Goal: Task Accomplishment & Management: Manage account settings

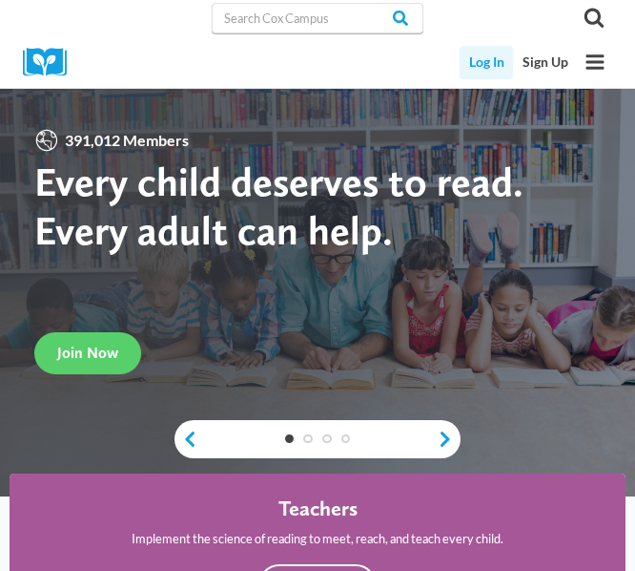
click at [481, 67] on link "Log In" at bounding box center [486, 62] width 53 height 33
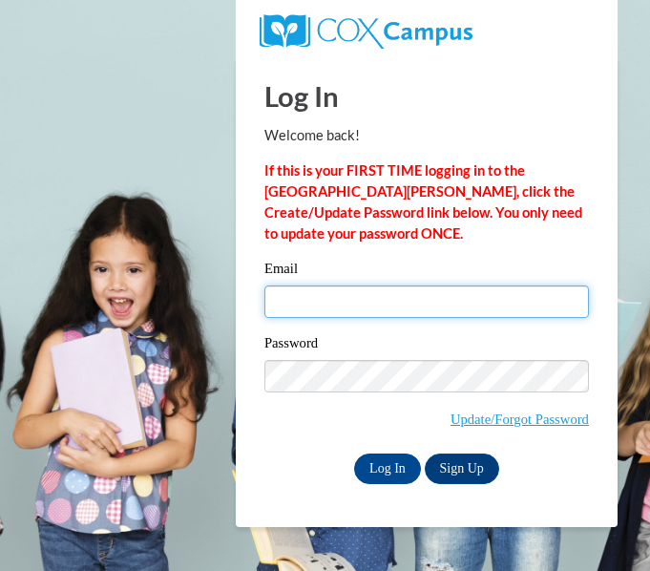
click at [393, 298] on input "Email" at bounding box center [426, 301] width 324 height 32
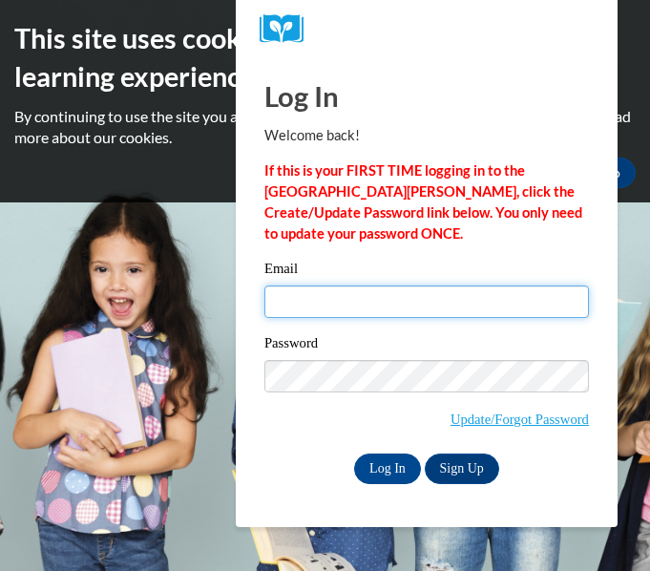
type input "brianna.markovich@warrencityschools.org"
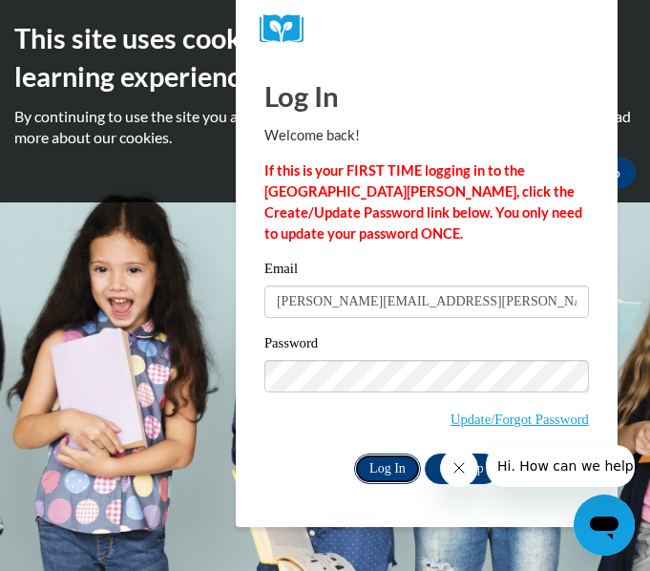
click at [378, 466] on input "Log In" at bounding box center [387, 468] width 67 height 31
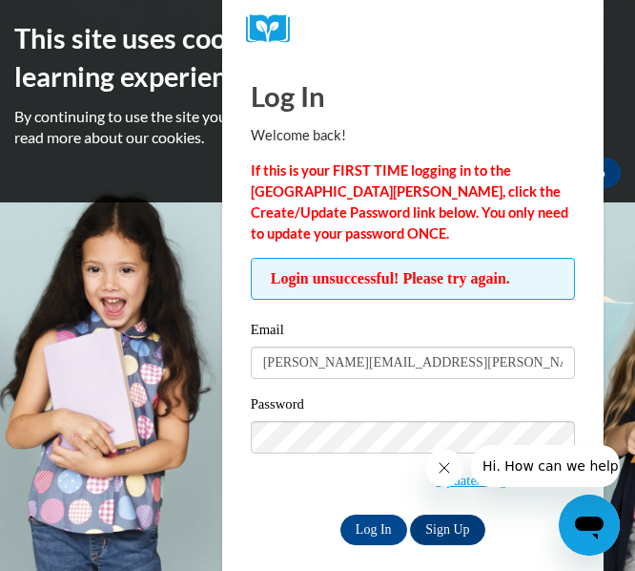
scroll to position [17, 0]
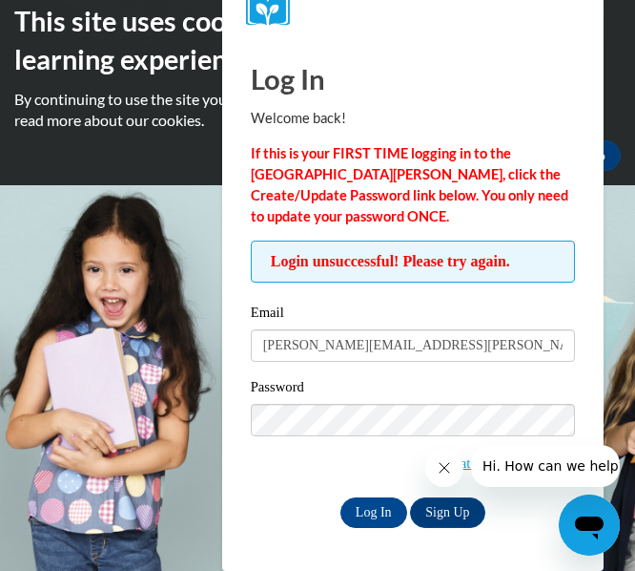
click at [441, 466] on icon "Close message from company" at bounding box center [443, 467] width 15 height 15
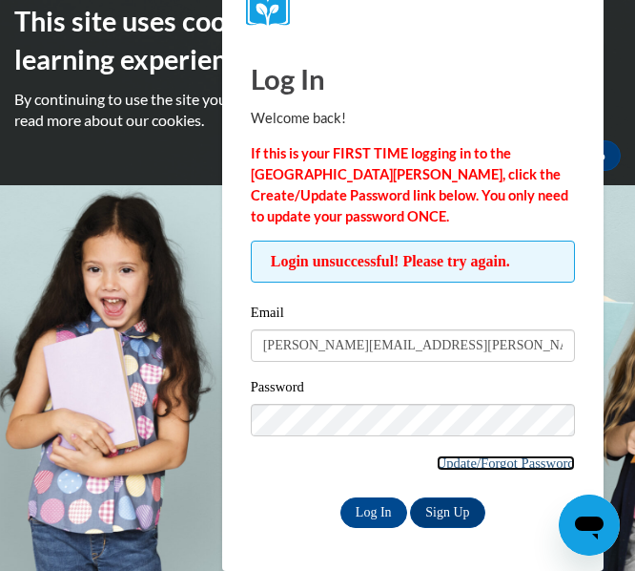
click at [480, 466] on link "Update/Forgot Password" at bounding box center [506, 462] width 138 height 15
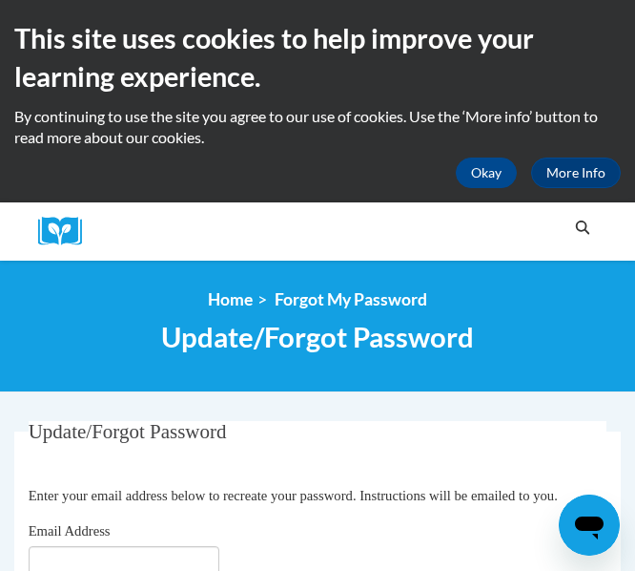
scroll to position [286, 0]
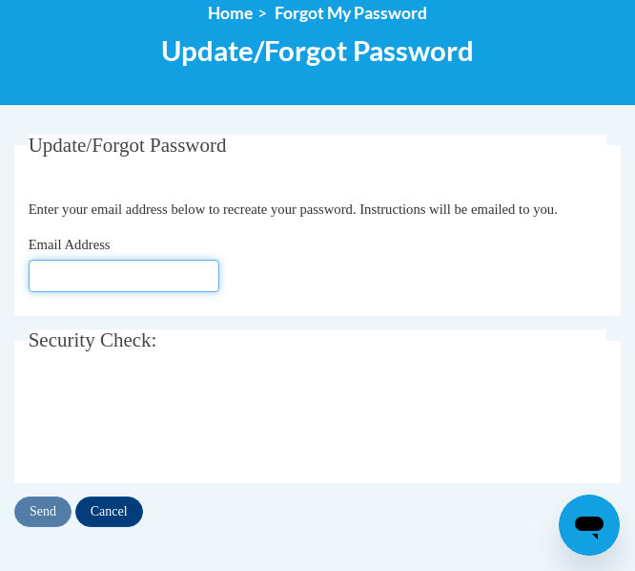
click at [186, 292] on input "Email Address" at bounding box center [124, 276] width 191 height 32
type input "[PERSON_NAME][EMAIL_ADDRESS][DOMAIN_NAME]"
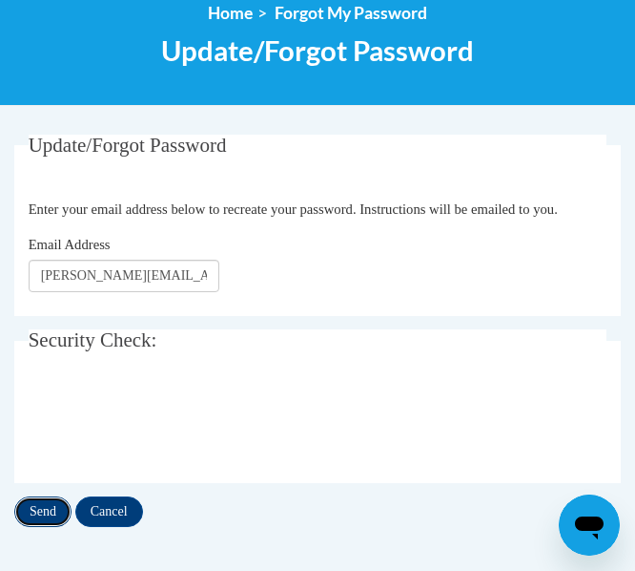
click at [51, 527] on input "Send" at bounding box center [42, 511] width 57 height 31
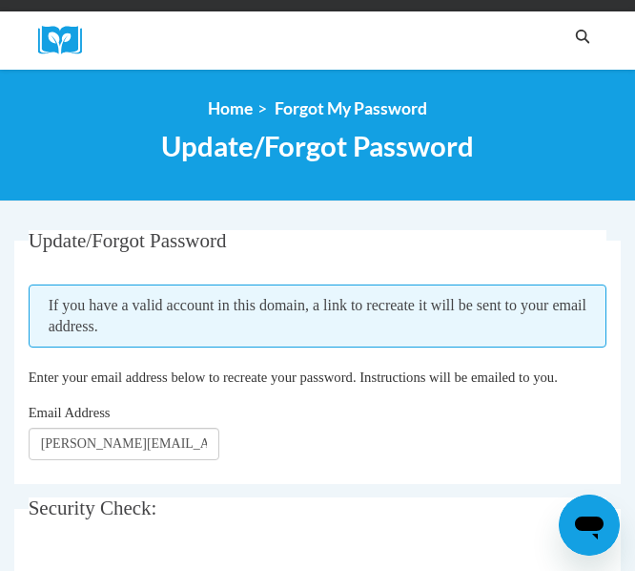
scroll to position [477, 0]
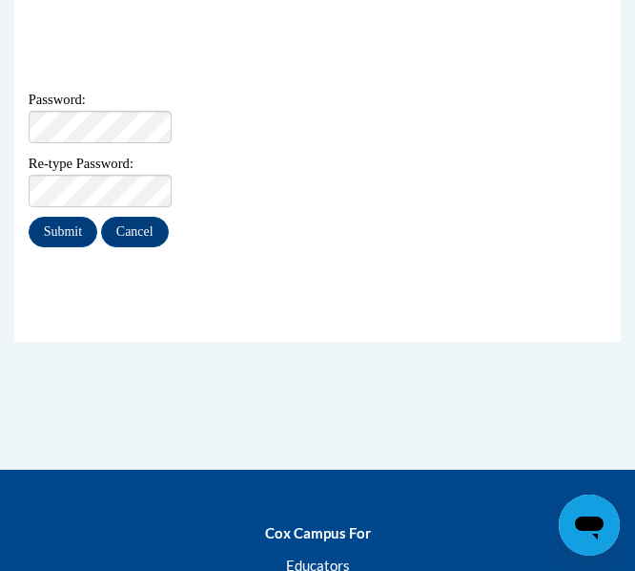
scroll to position [382, 0]
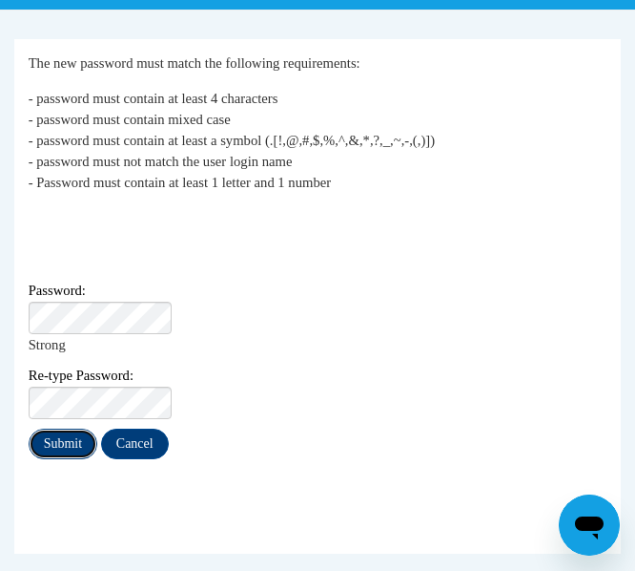
click at [53, 428] on input "Submit" at bounding box center [63, 443] width 69 height 31
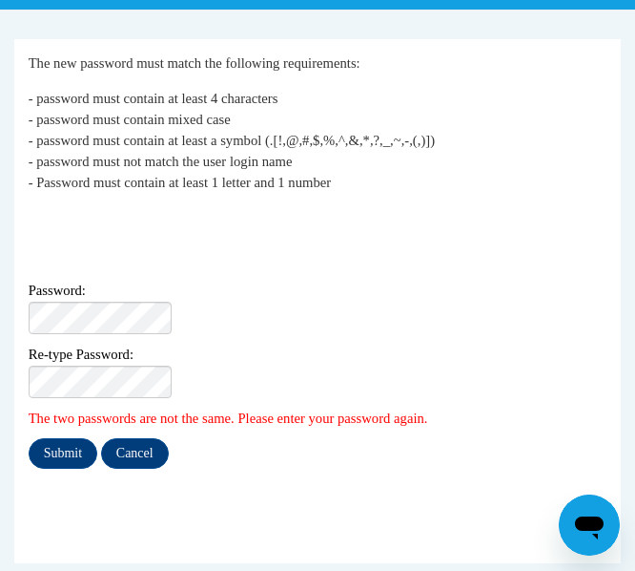
scroll to position [477, 0]
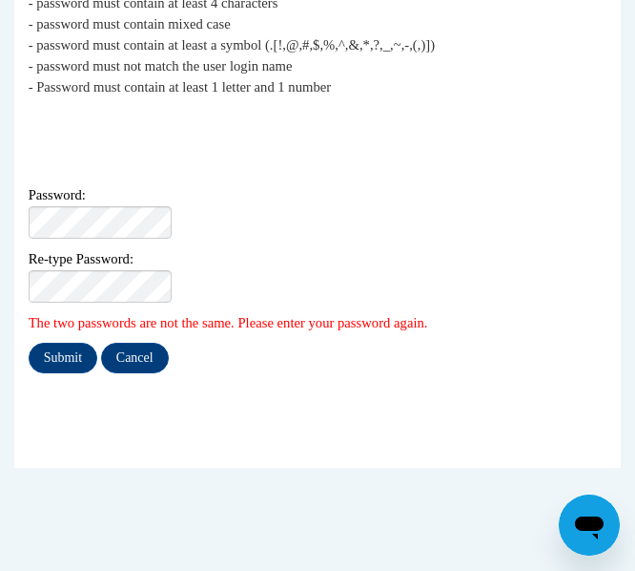
drag, startPoint x: 343, startPoint y: 404, endPoint x: 188, endPoint y: 394, distance: 154.9
click at [336, 404] on fieldset "My Password The new password must match the following requirements: - password …" at bounding box center [317, 206] width 607 height 524
click at [68, 343] on input "Submit" at bounding box center [63, 358] width 69 height 31
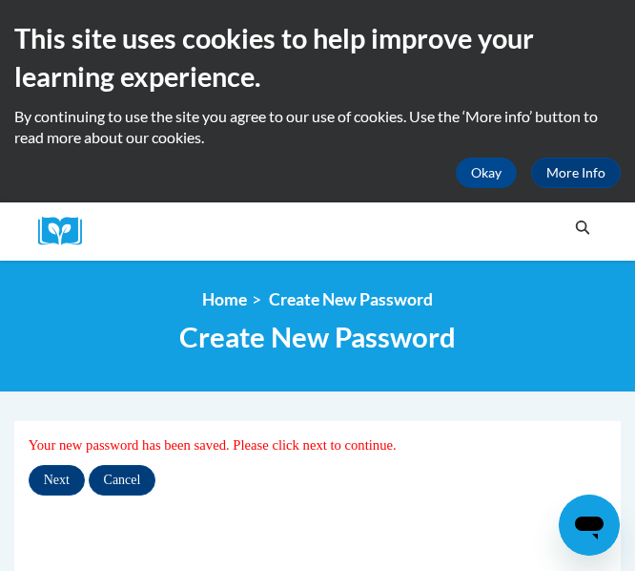
scroll to position [286, 0]
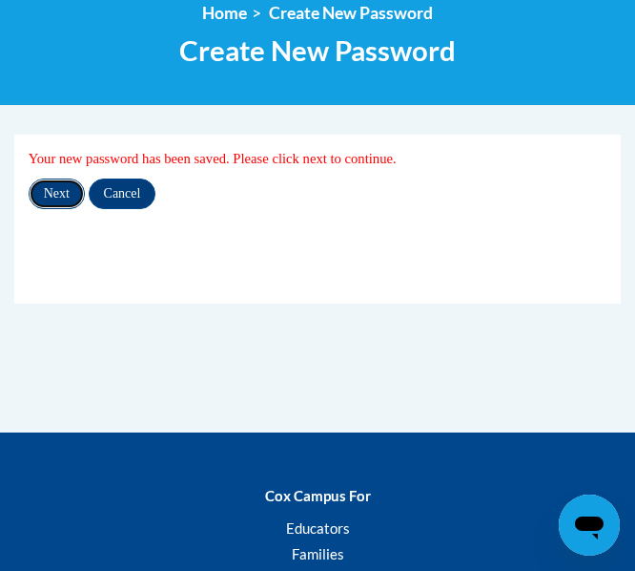
click at [45, 194] on input "Next" at bounding box center [57, 193] width 56 height 31
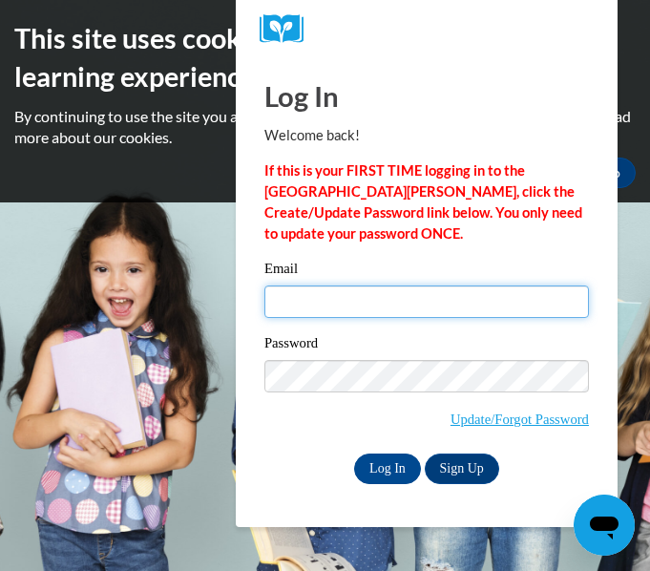
type input "[PERSON_NAME][EMAIL_ADDRESS][DOMAIN_NAME]"
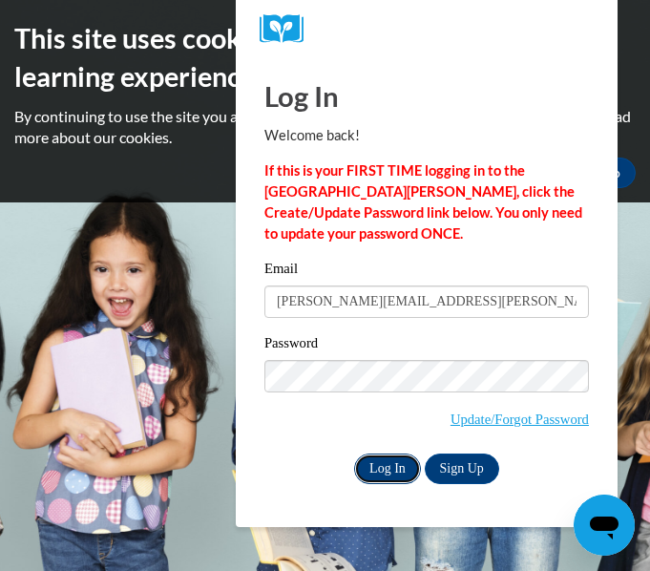
click at [375, 462] on input "Log In" at bounding box center [387, 468] width 67 height 31
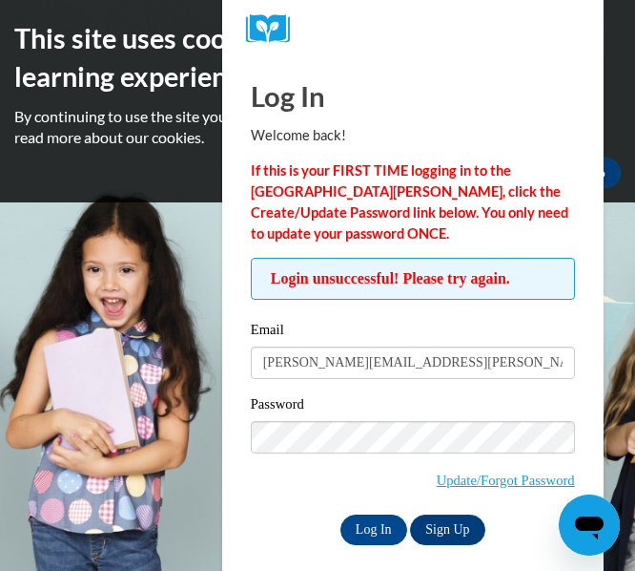
click at [368, 418] on div "Password Update/Forgot Password" at bounding box center [413, 453] width 324 height 121
click at [370, 526] on input "Log In" at bounding box center [374, 529] width 67 height 31
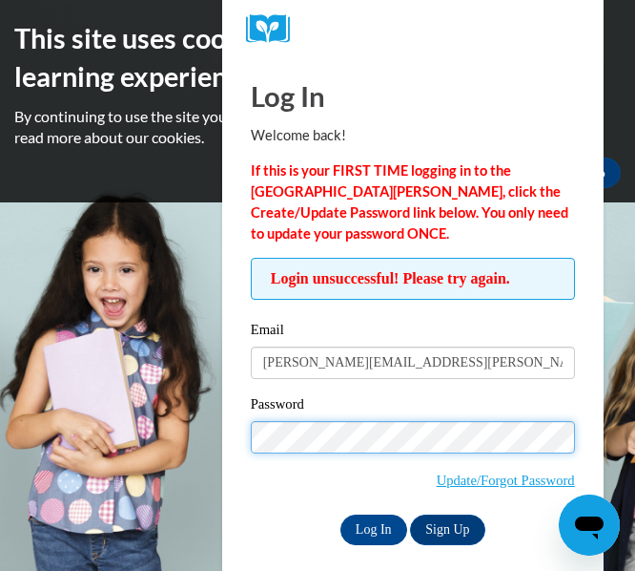
click at [145, 415] on body "This site uses cookies to help improve your learning experience. By continuing …" at bounding box center [317, 285] width 635 height 571
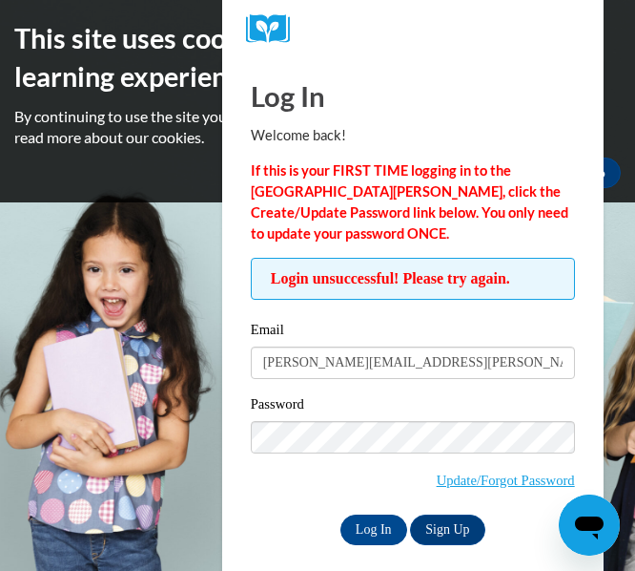
click at [306, 520] on div "Log In Sign Up" at bounding box center [413, 529] width 324 height 31
click at [365, 522] on input "Log In" at bounding box center [374, 529] width 67 height 31
click at [378, 522] on input "Log In" at bounding box center [374, 529] width 67 height 31
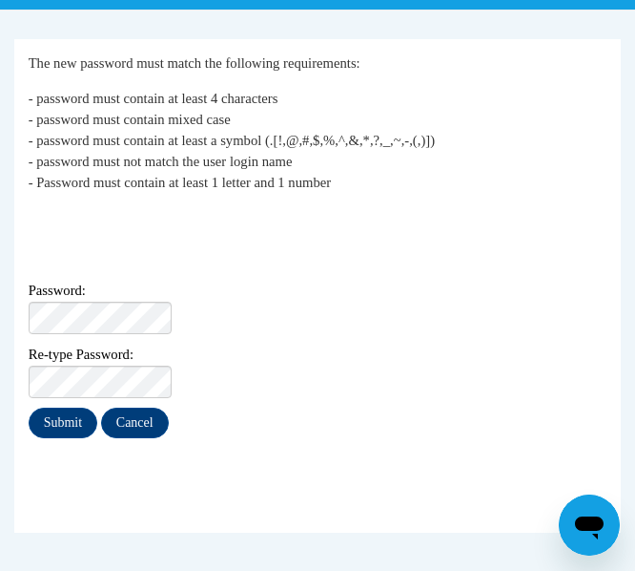
scroll to position [477, 0]
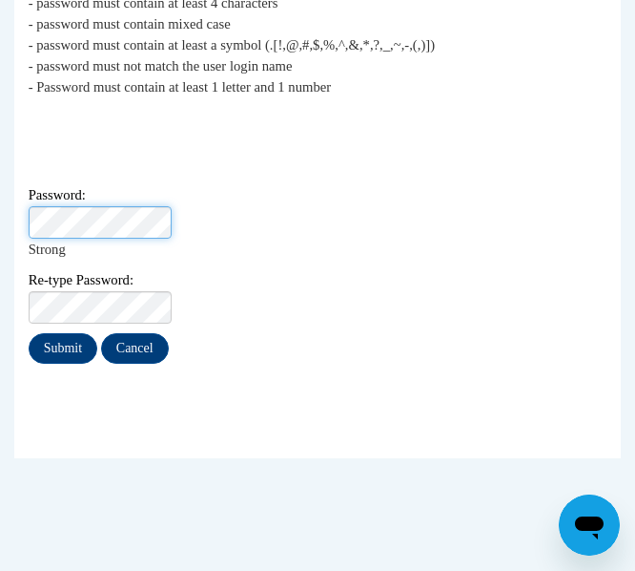
click at [270, 269] on div "Re-type Password:" at bounding box center [318, 296] width 579 height 54
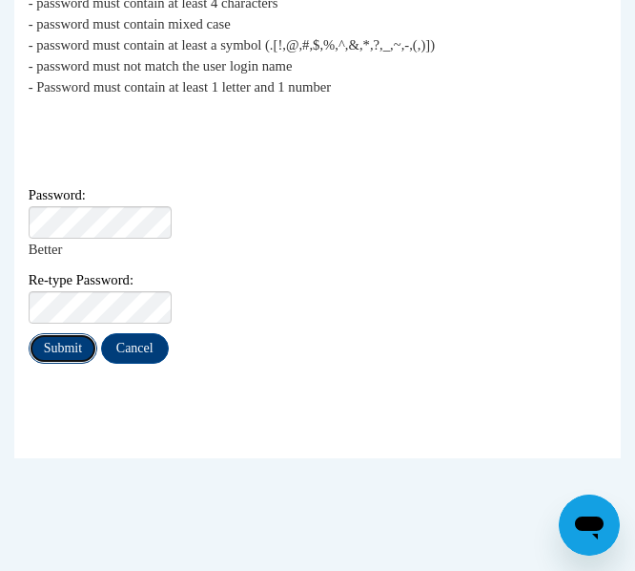
click at [64, 333] on input "Submit" at bounding box center [63, 348] width 69 height 31
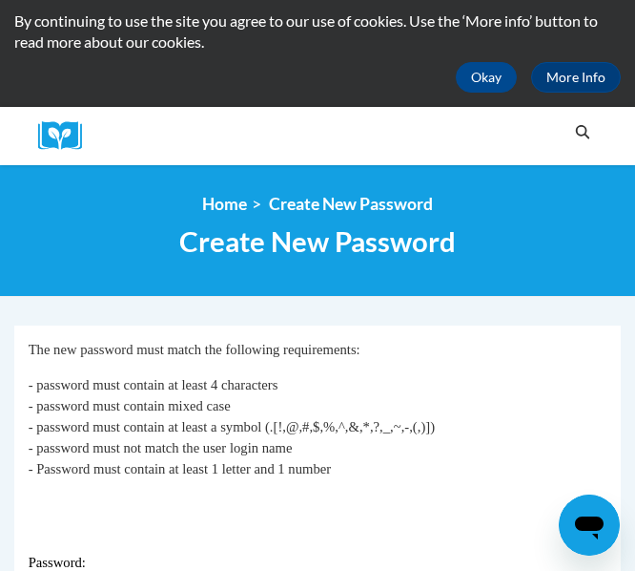
scroll to position [286, 0]
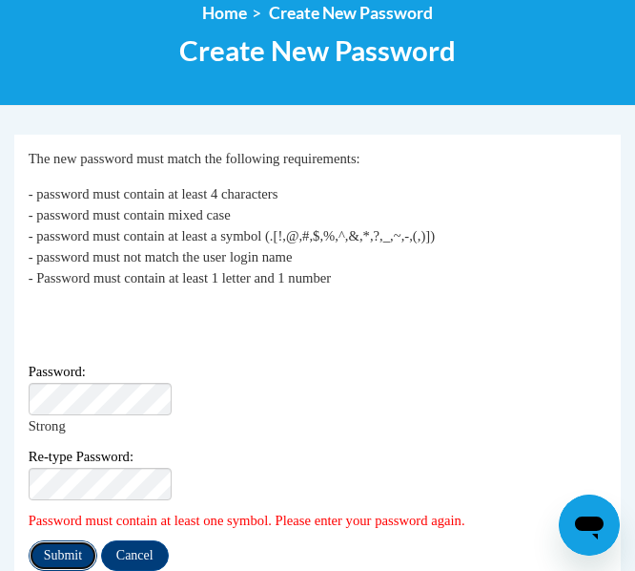
click at [63, 540] on input "Submit" at bounding box center [63, 555] width 69 height 31
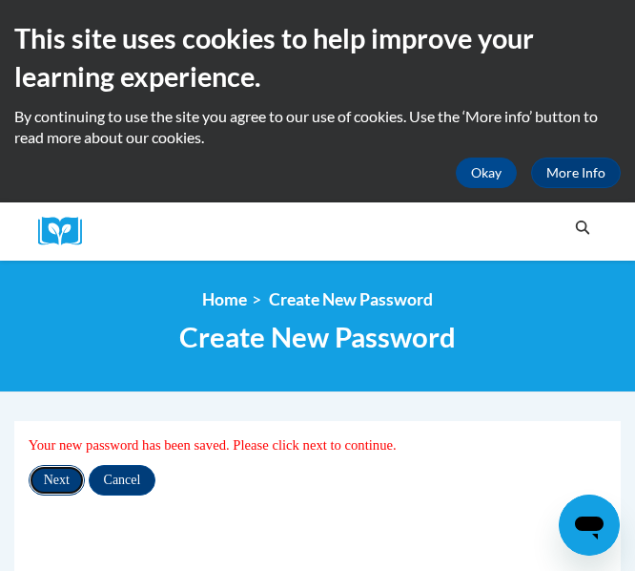
click at [43, 482] on input "Next" at bounding box center [57, 480] width 56 height 31
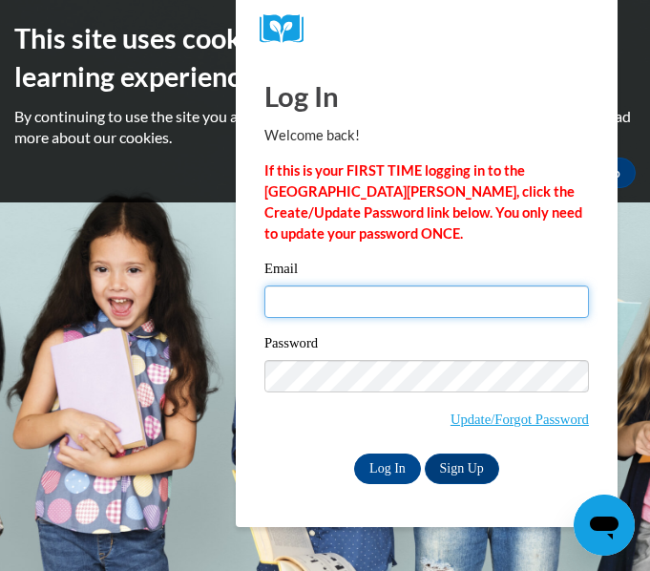
type input "[PERSON_NAME][EMAIL_ADDRESS][PERSON_NAME][DOMAIN_NAME]"
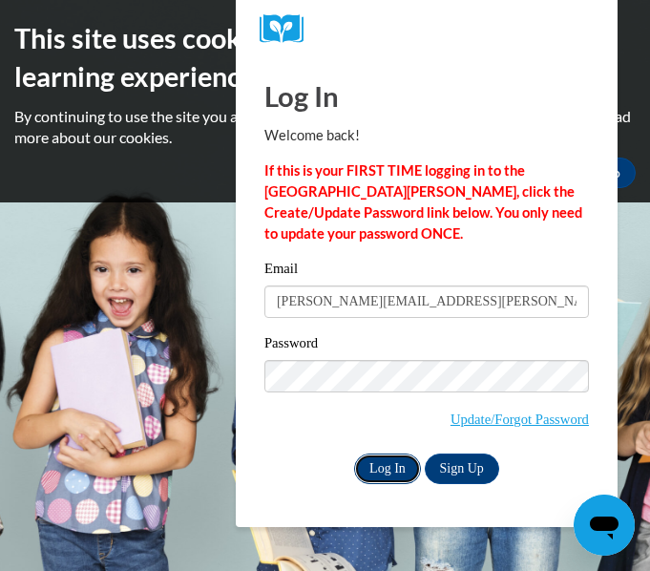
click at [387, 475] on input "Log In" at bounding box center [387, 468] width 67 height 31
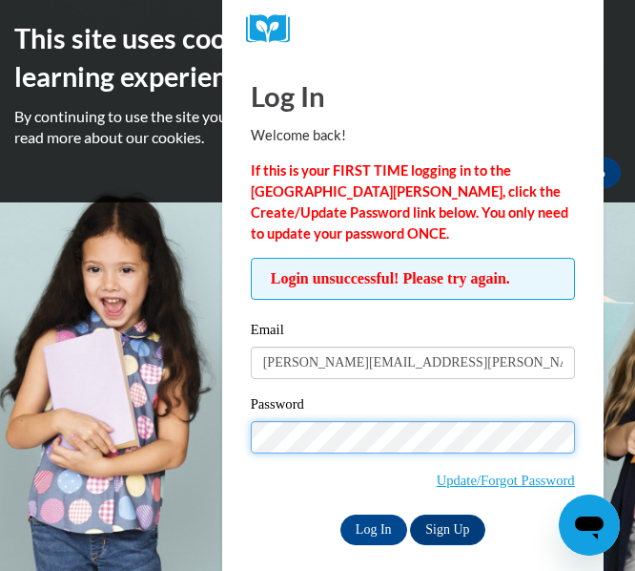
click at [341, 514] on input "Log In" at bounding box center [374, 529] width 67 height 31
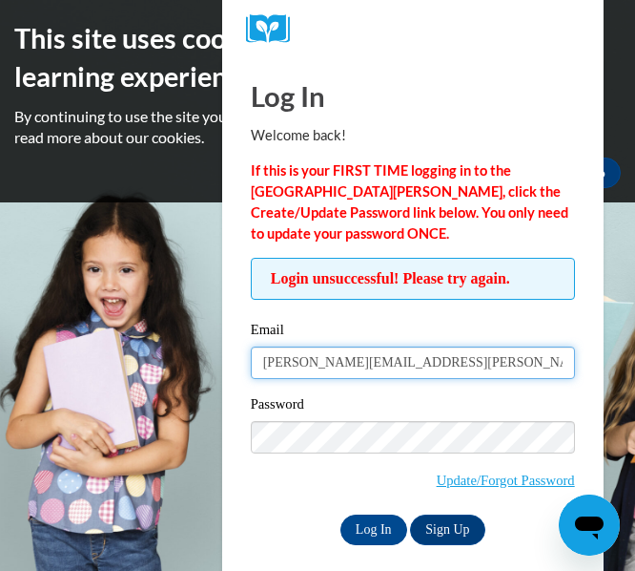
click at [545, 367] on input "[PERSON_NAME][EMAIL_ADDRESS][DOMAIN_NAME]" at bounding box center [413, 362] width 324 height 32
drag, startPoint x: 545, startPoint y: 367, endPoint x: 194, endPoint y: 363, distance: 351.2
click at [194, 363] on body "This site uses cookies to help improve your learning experience. By continuing …" at bounding box center [317, 285] width 635 height 571
type input "brianna.markovich@waarencityschools.org"
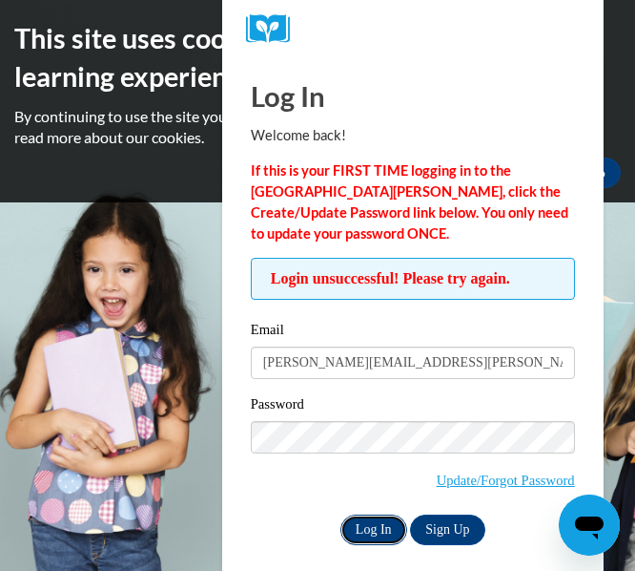
click at [374, 528] on input "Log In" at bounding box center [374, 529] width 67 height 31
drag, startPoint x: 364, startPoint y: 412, endPoint x: 260, endPoint y: 411, distance: 105.0
click at [260, 411] on label "Password" at bounding box center [413, 406] width 324 height 19
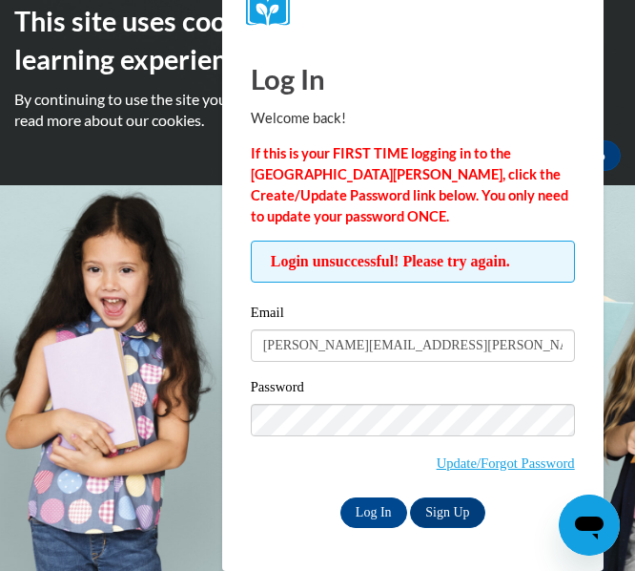
click at [272, 474] on div "Password Update/Forgot Password" at bounding box center [413, 436] width 324 height 121
click at [484, 464] on link "Update/Forgot Password" at bounding box center [506, 462] width 138 height 15
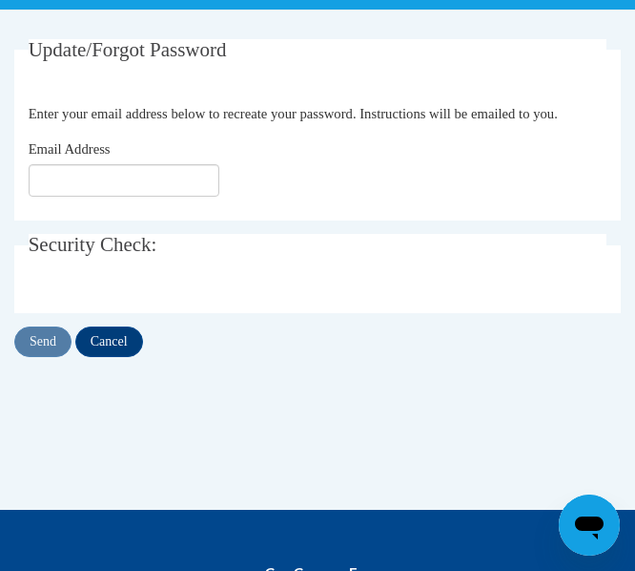
scroll to position [477, 0]
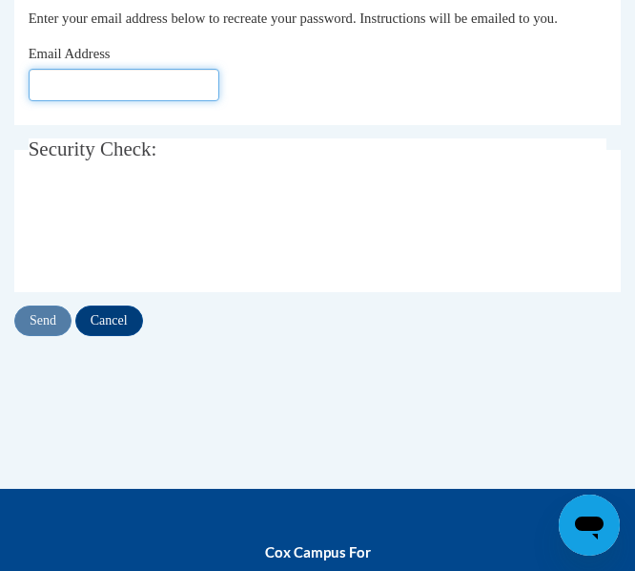
click at [80, 101] on input "Email Address" at bounding box center [124, 85] width 191 height 32
type input "[PERSON_NAME][EMAIL_ADDRESS][DOMAIN_NAME]"
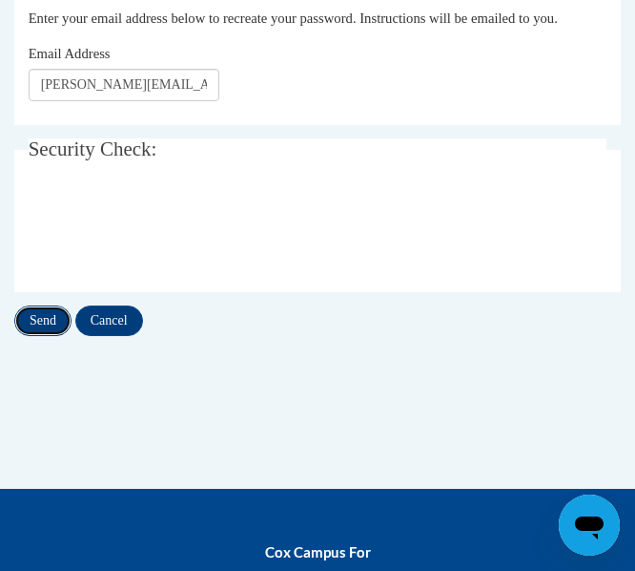
click at [48, 336] on input "Send" at bounding box center [42, 320] width 57 height 31
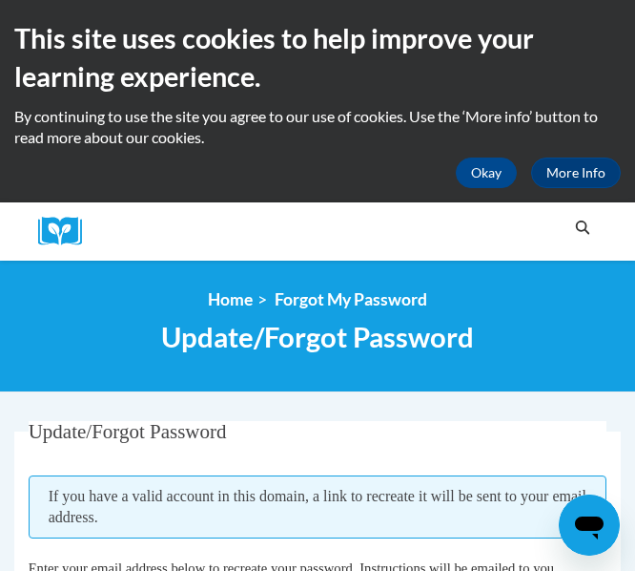
scroll to position [382, 0]
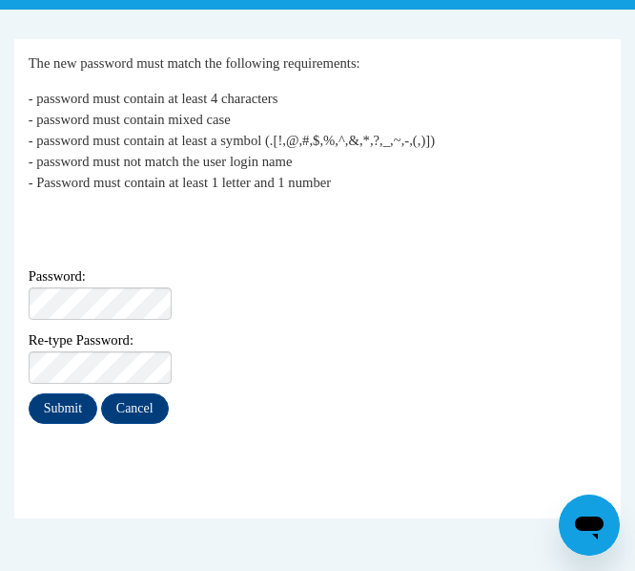
scroll to position [477, 0]
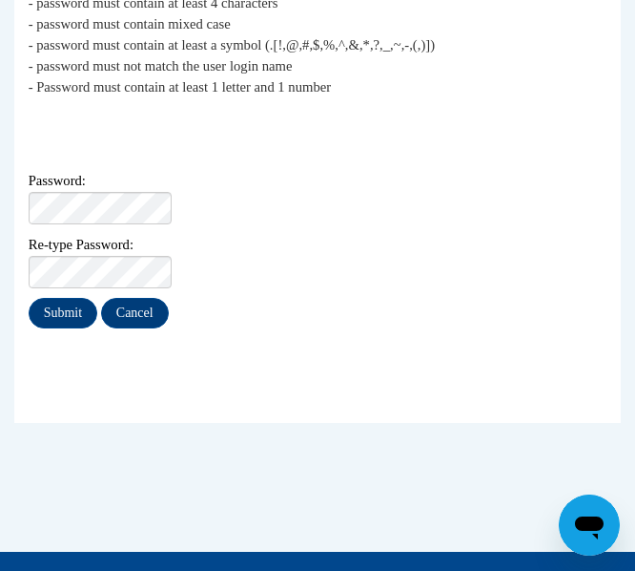
click at [110, 201] on div "Login: brianna.markovich@warrencityschools.org Password: Re-type Password:" at bounding box center [318, 200] width 579 height 177
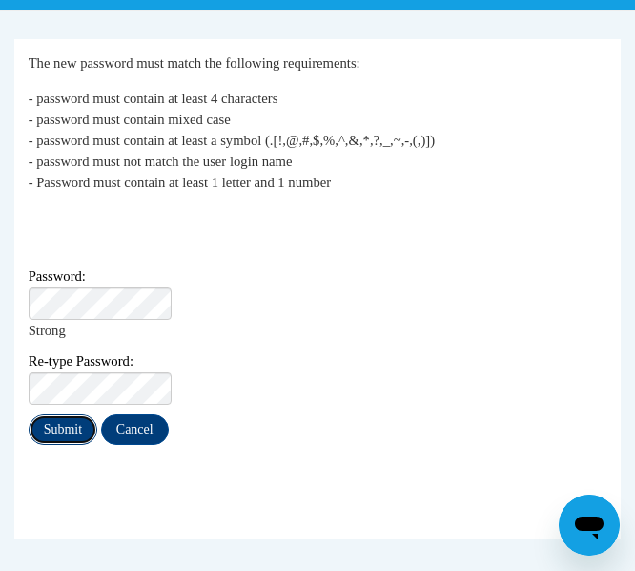
click at [57, 414] on input "Submit" at bounding box center [63, 429] width 69 height 31
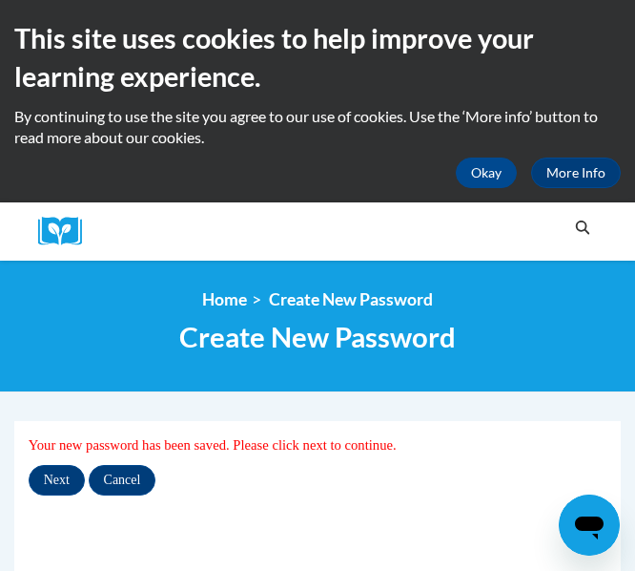
scroll to position [95, 0]
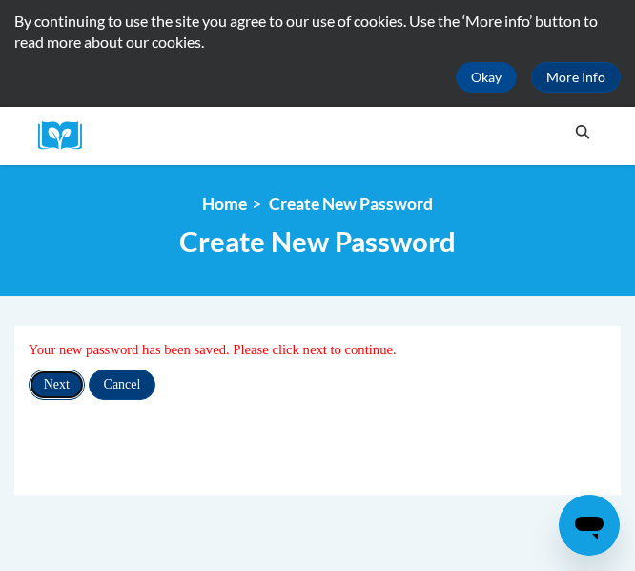
click at [51, 385] on input "Next" at bounding box center [57, 384] width 56 height 31
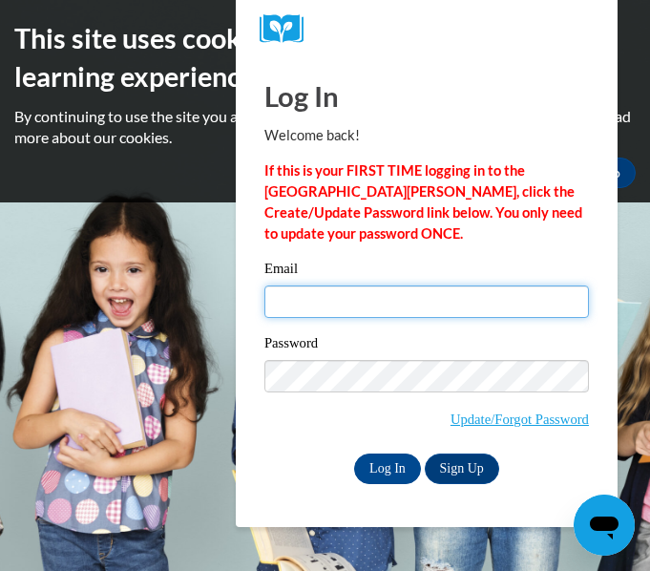
type input "brianna.markovich@warrencityschools.org"
drag, startPoint x: 552, startPoint y: 313, endPoint x: 52, endPoint y: 321, distance: 499.1
click at [52, 321] on body "This site uses cookies to help improve your learning experience. By continuing …" at bounding box center [325, 285] width 650 height 571
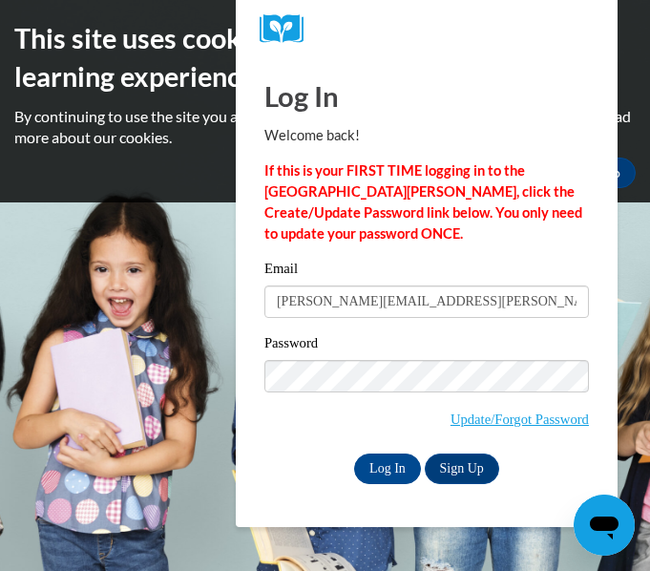
click at [320, 421] on div "Password Update/Forgot Password" at bounding box center [426, 392] width 324 height 121
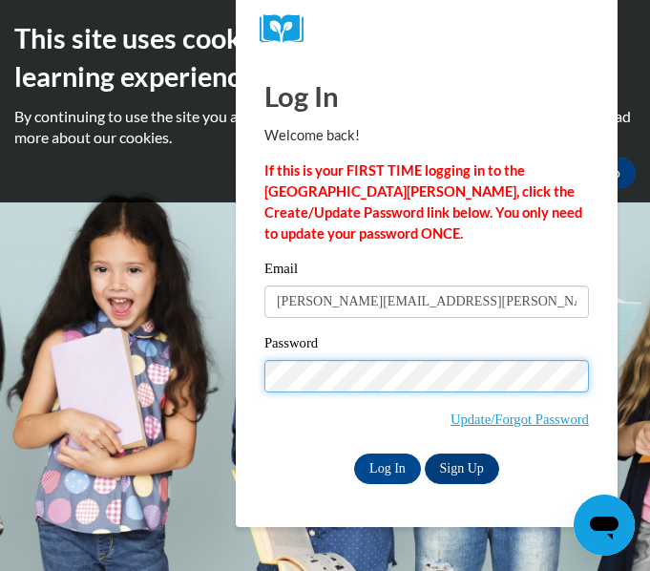
click at [196, 379] on body "This site uses cookies to help improve your learning experience. By continuing …" at bounding box center [325, 285] width 650 height 571
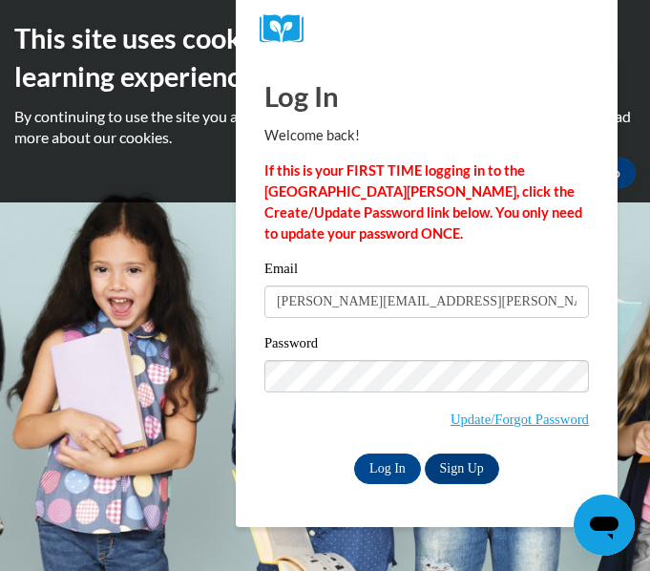
click at [289, 473] on div "Log In Sign Up" at bounding box center [426, 468] width 324 height 31
click at [402, 471] on input "Log In" at bounding box center [387, 468] width 67 height 31
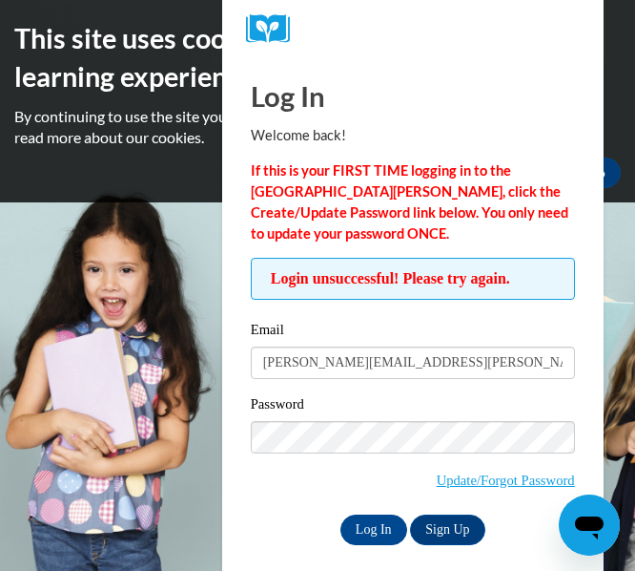
click at [140, 428] on body "This site uses cookies to help improve your learning experience. By continuing …" at bounding box center [317, 285] width 635 height 571
drag, startPoint x: 264, startPoint y: 505, endPoint x: 275, endPoint y: 505, distance: 10.5
click at [265, 505] on div "Password Update/Forgot Password" at bounding box center [413, 453] width 324 height 121
click at [369, 519] on input "Log In" at bounding box center [374, 529] width 67 height 31
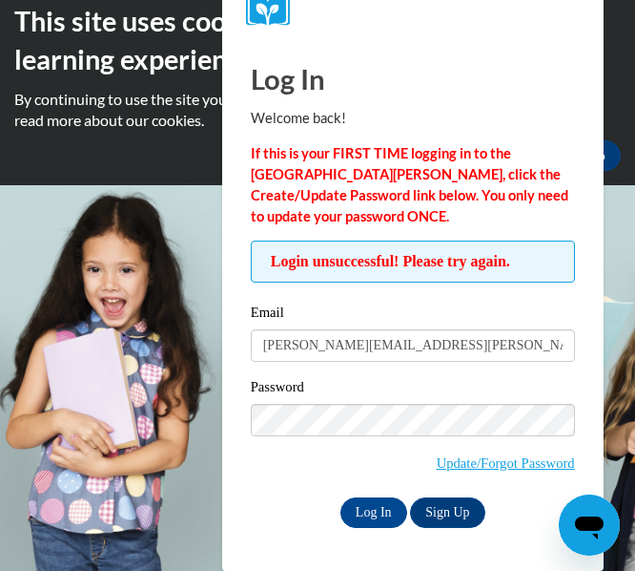
click at [157, 224] on body "This site uses cookies to help improve your learning experience. By continuing …" at bounding box center [317, 268] width 635 height 571
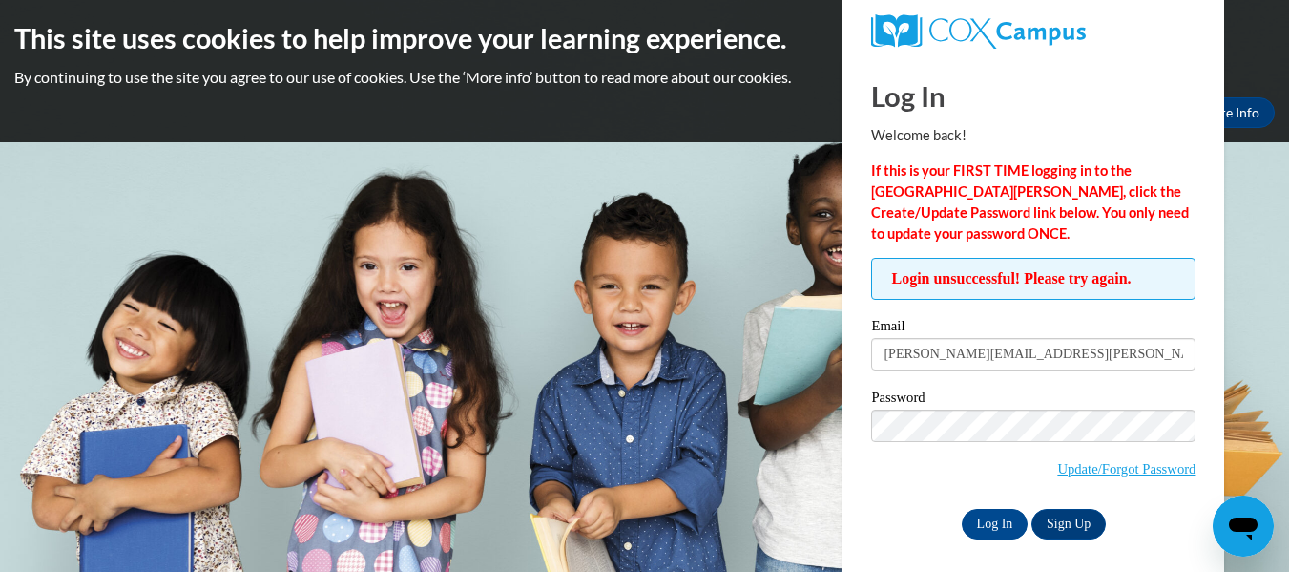
scroll to position [9, 0]
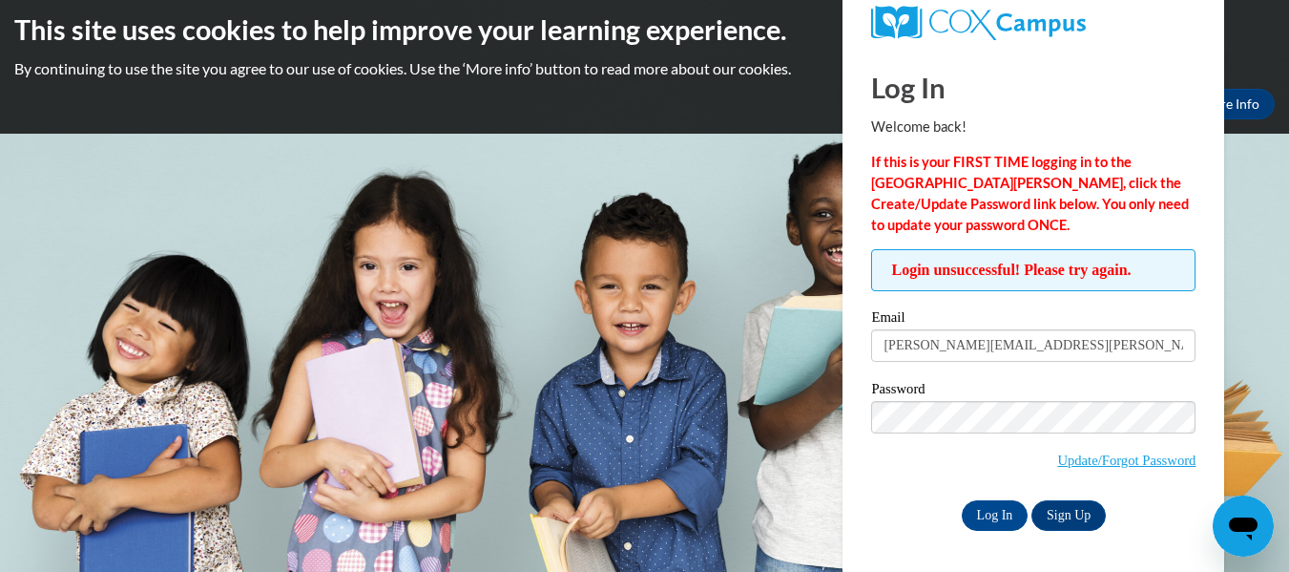
drag, startPoint x: 767, startPoint y: 346, endPoint x: 761, endPoint y: 308, distance: 38.6
click at [635, 323] on body "This site uses cookies to help improve your learning experience. By continuing …" at bounding box center [644, 277] width 1289 height 572
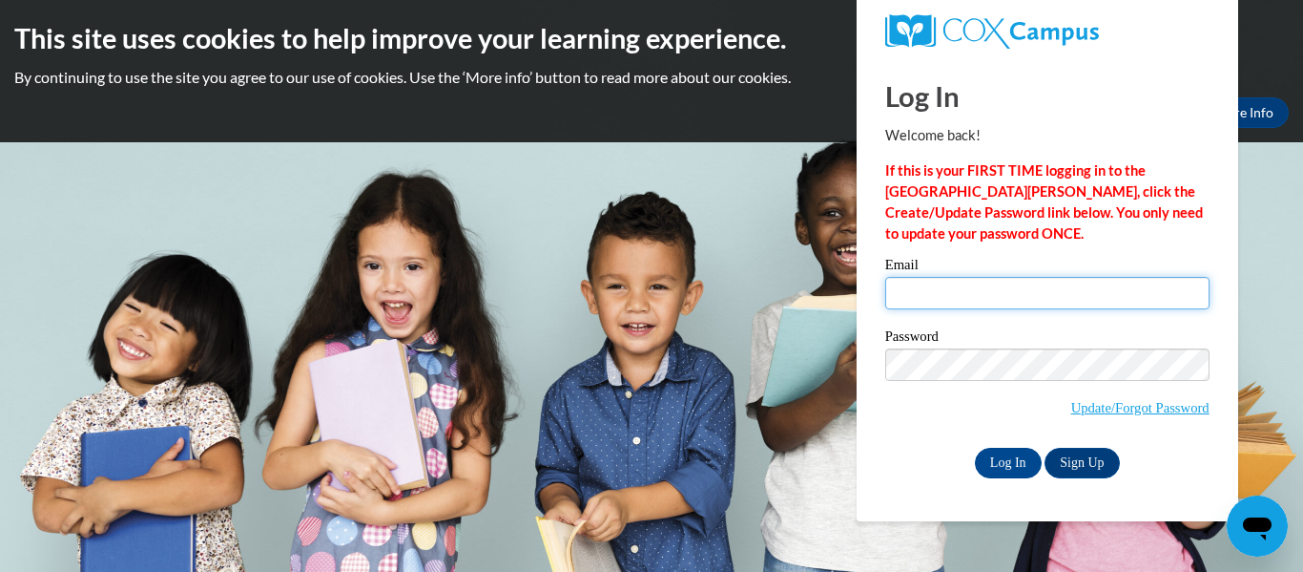
type input "[PERSON_NAME][EMAIL_ADDRESS][PERSON_NAME][DOMAIN_NAME]"
drag, startPoint x: 1182, startPoint y: 296, endPoint x: 501, endPoint y: 313, distance: 681.5
click at [501, 313] on body "This site uses cookies to help improve your learning experience. By continuing …" at bounding box center [651, 286] width 1303 height 572
type input "[PERSON_NAME][EMAIL_ADDRESS][PERSON_NAME][DOMAIN_NAME]"
click at [903, 411] on span "Update/Forgot Password" at bounding box center [1047, 387] width 324 height 79
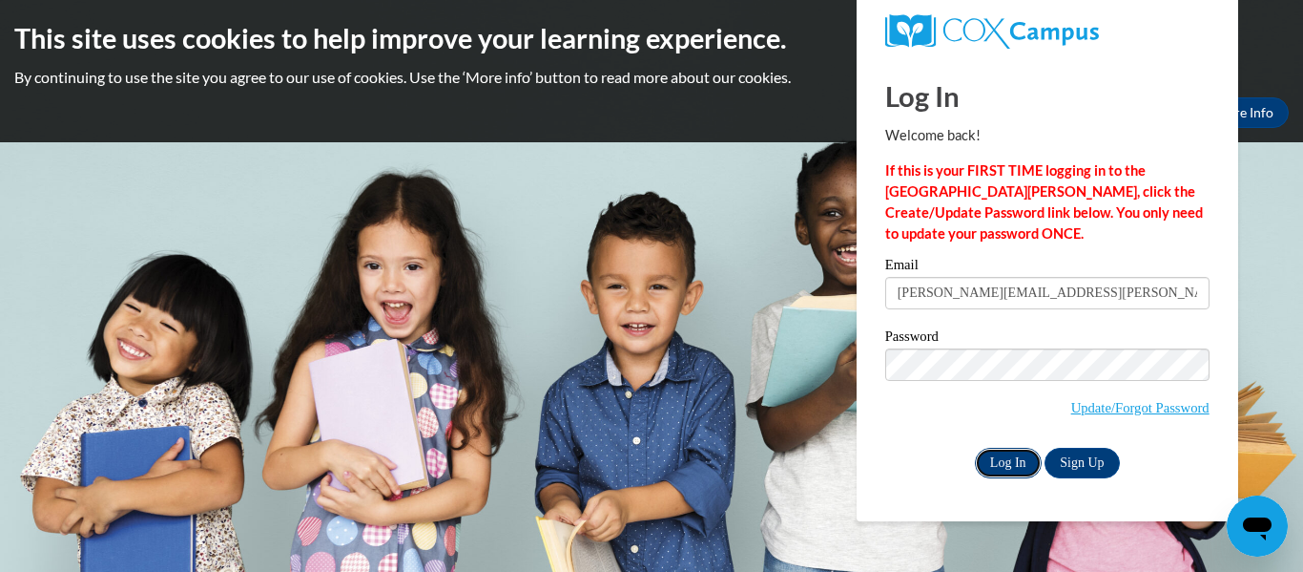
click at [1009, 452] on input "Log In" at bounding box center [1008, 463] width 67 height 31
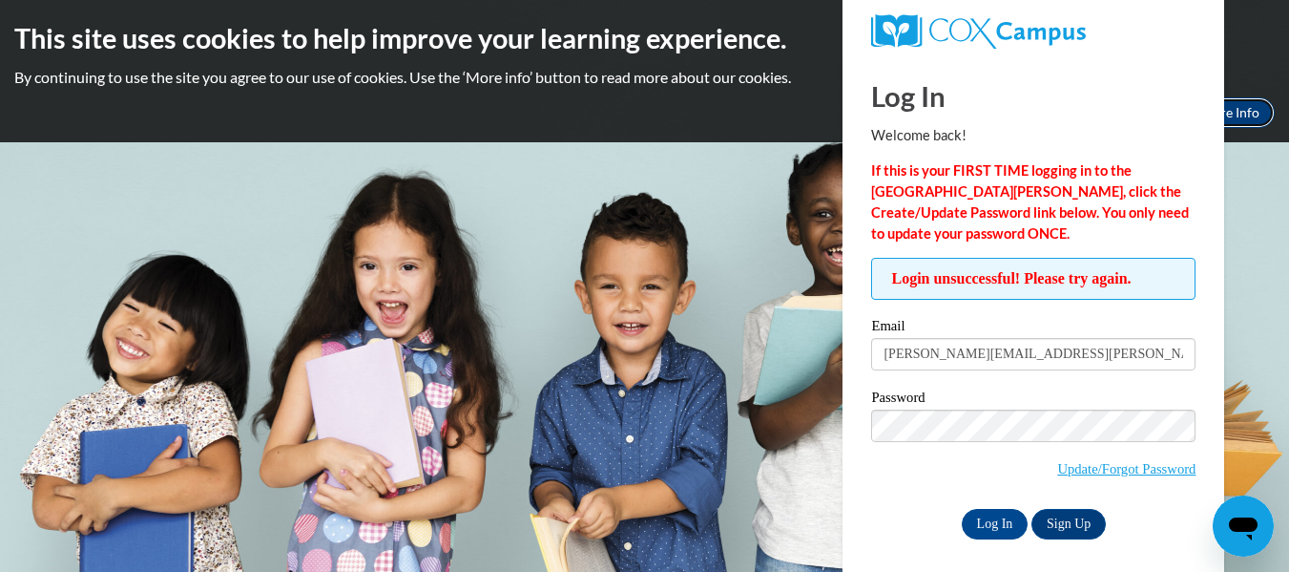
click at [1246, 125] on link "More Info" at bounding box center [1230, 112] width 90 height 31
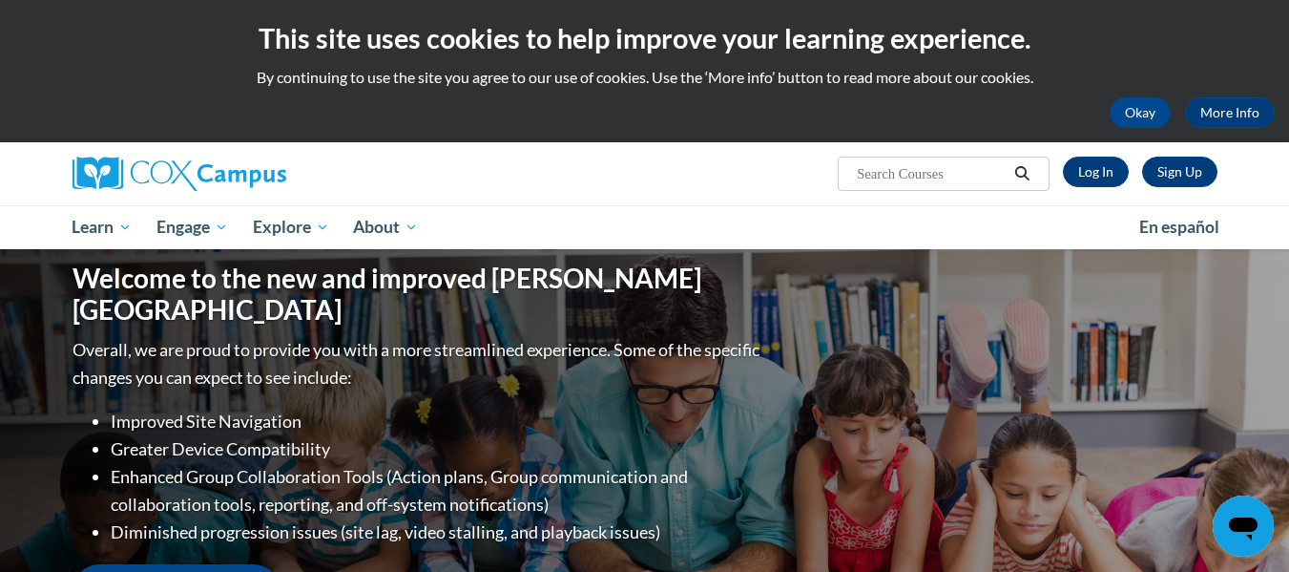
scroll to position [95, 0]
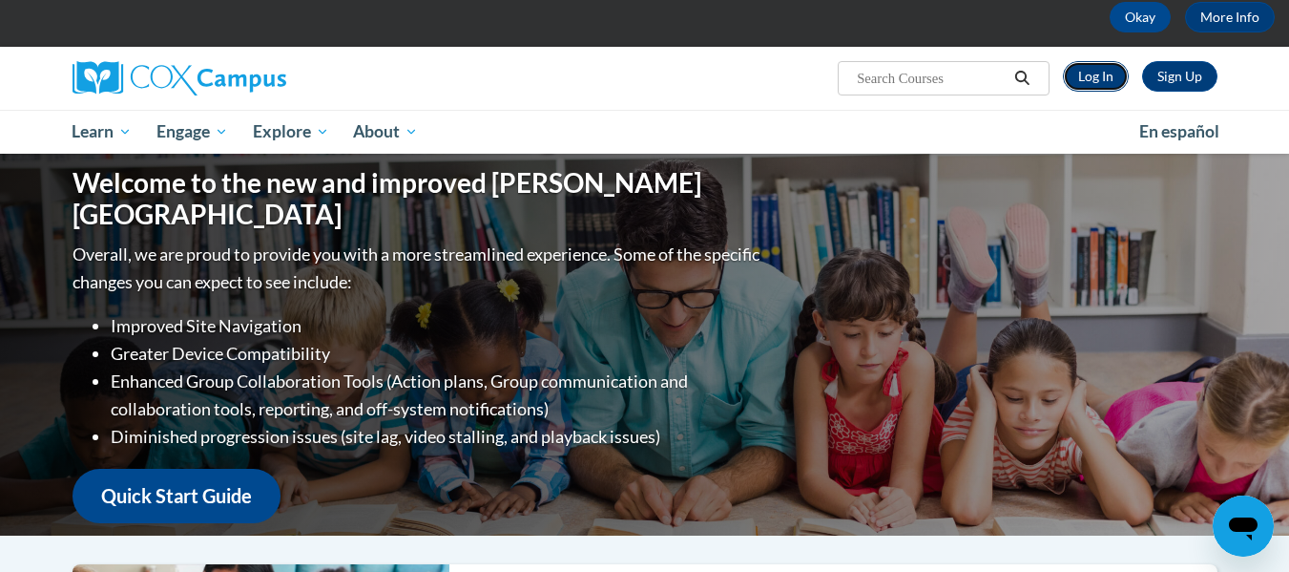
click at [1095, 76] on link "Log In" at bounding box center [1096, 76] width 66 height 31
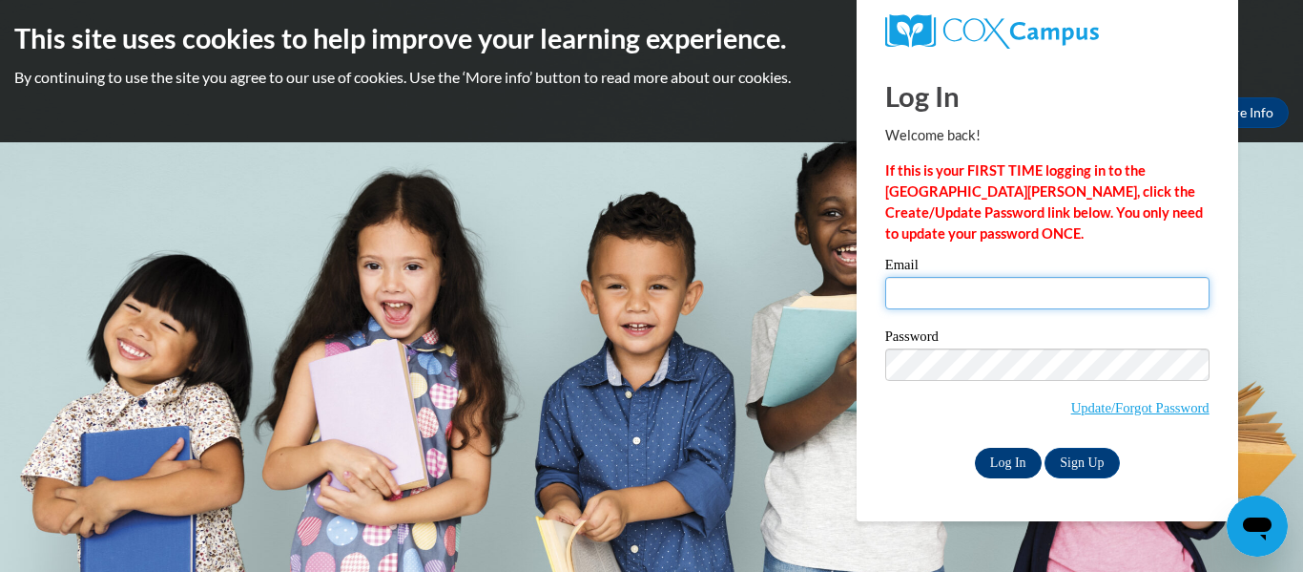
type input "[PERSON_NAME][EMAIL_ADDRESS][PERSON_NAME][DOMAIN_NAME]"
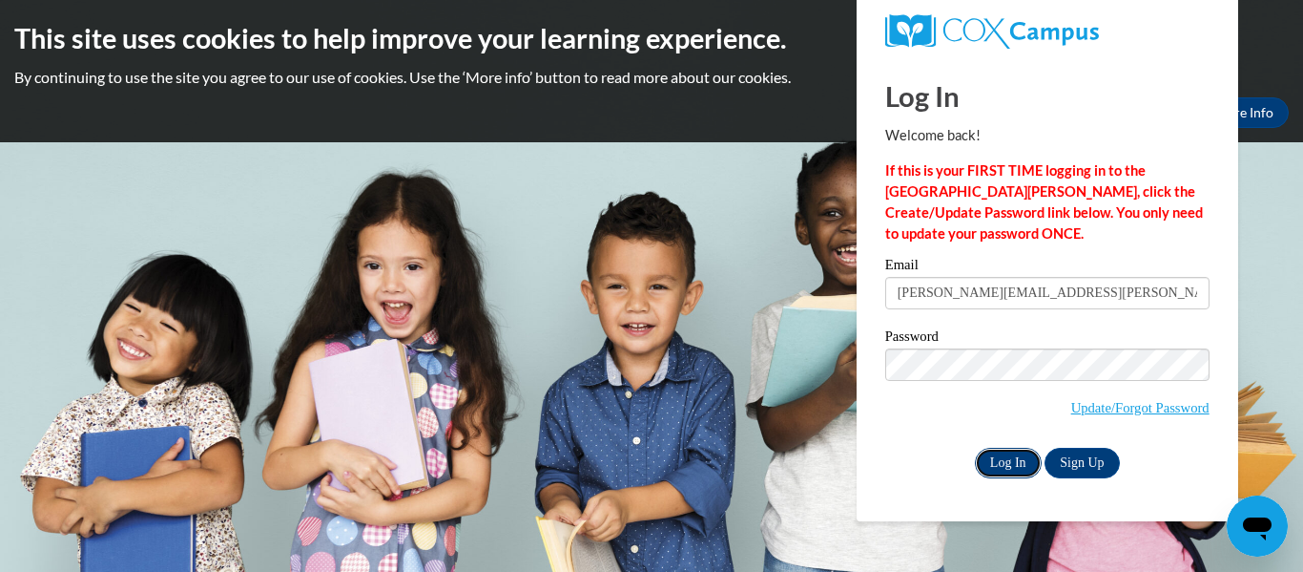
click at [1015, 461] on input "Log In" at bounding box center [1008, 463] width 67 height 31
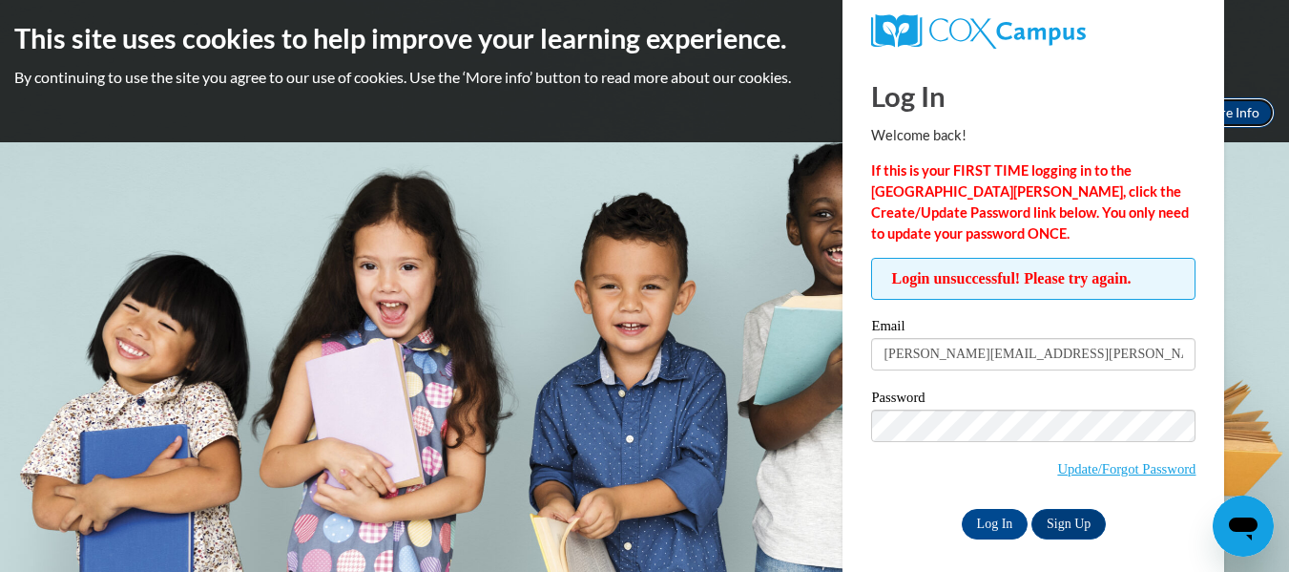
click at [1240, 105] on link "More Info" at bounding box center [1230, 112] width 90 height 31
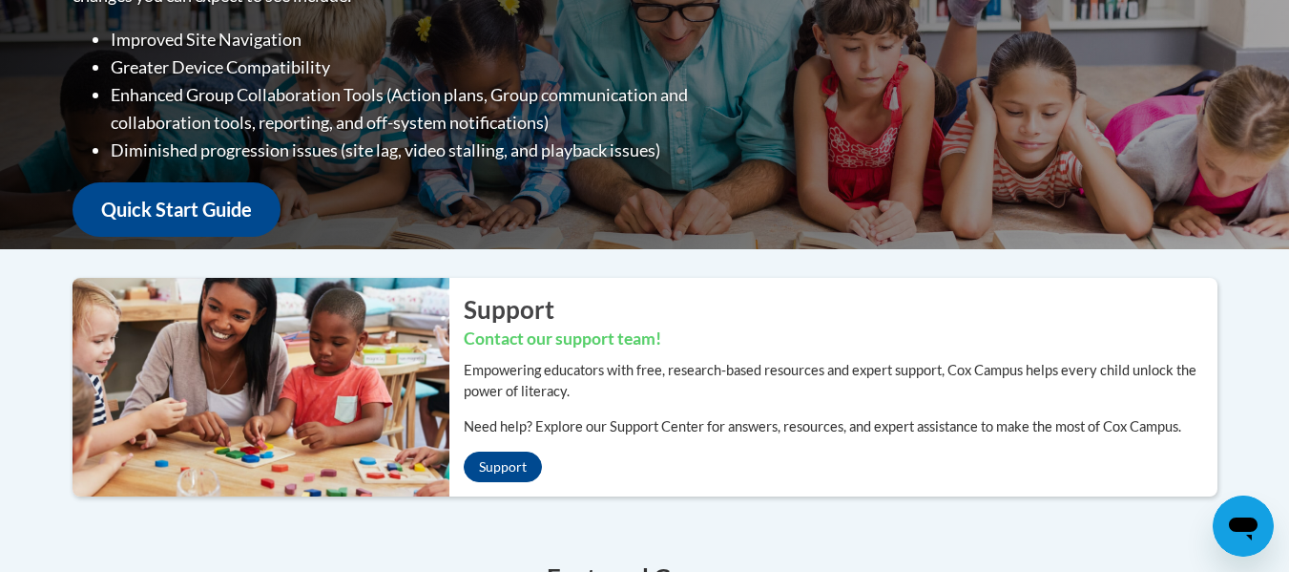
scroll to position [477, 0]
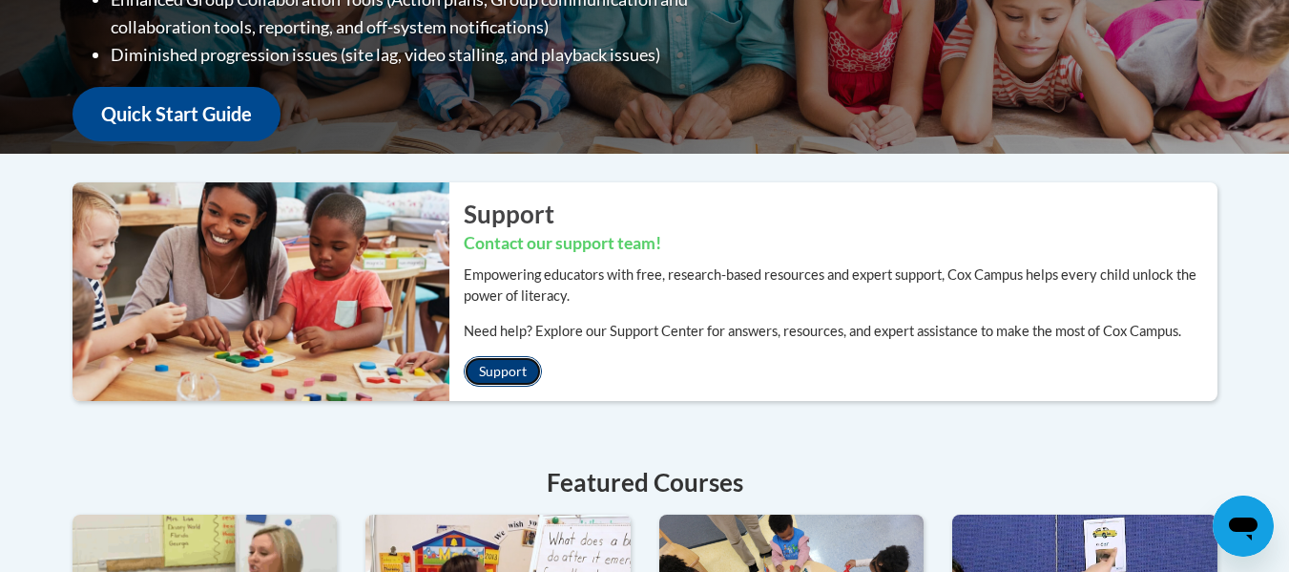
click at [513, 380] on link "Support" at bounding box center [503, 371] width 78 height 31
